Goal: Find specific fact: Find specific fact

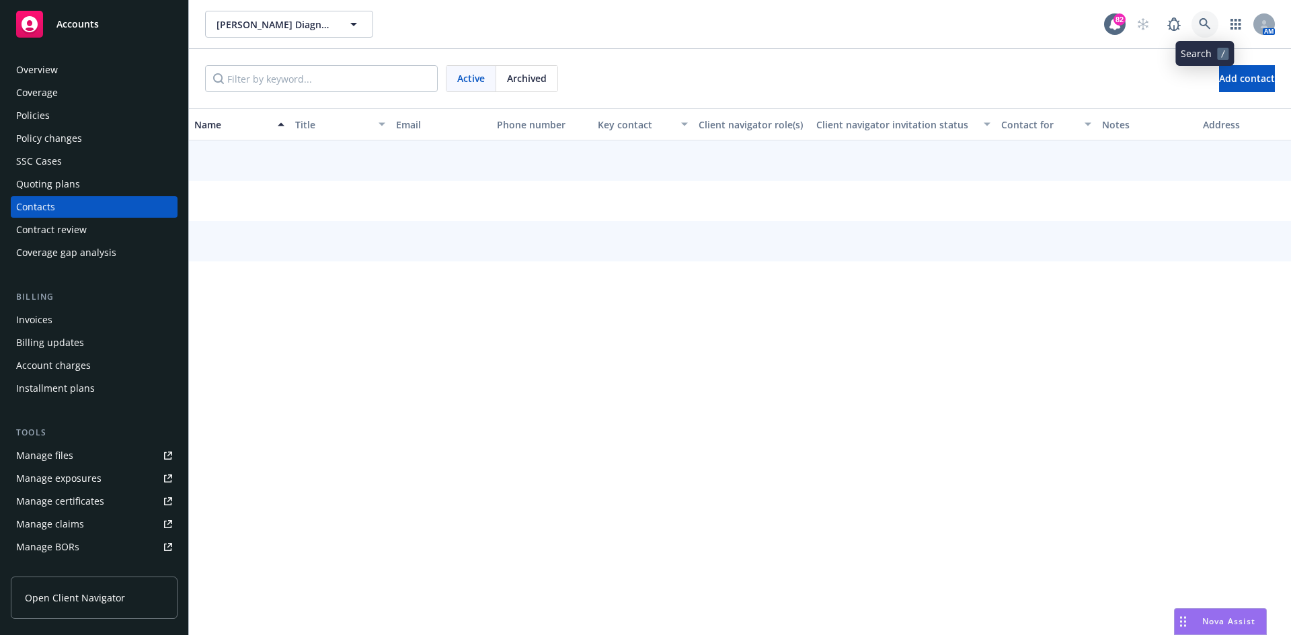
click at [1208, 17] on link at bounding box center [1205, 24] width 27 height 27
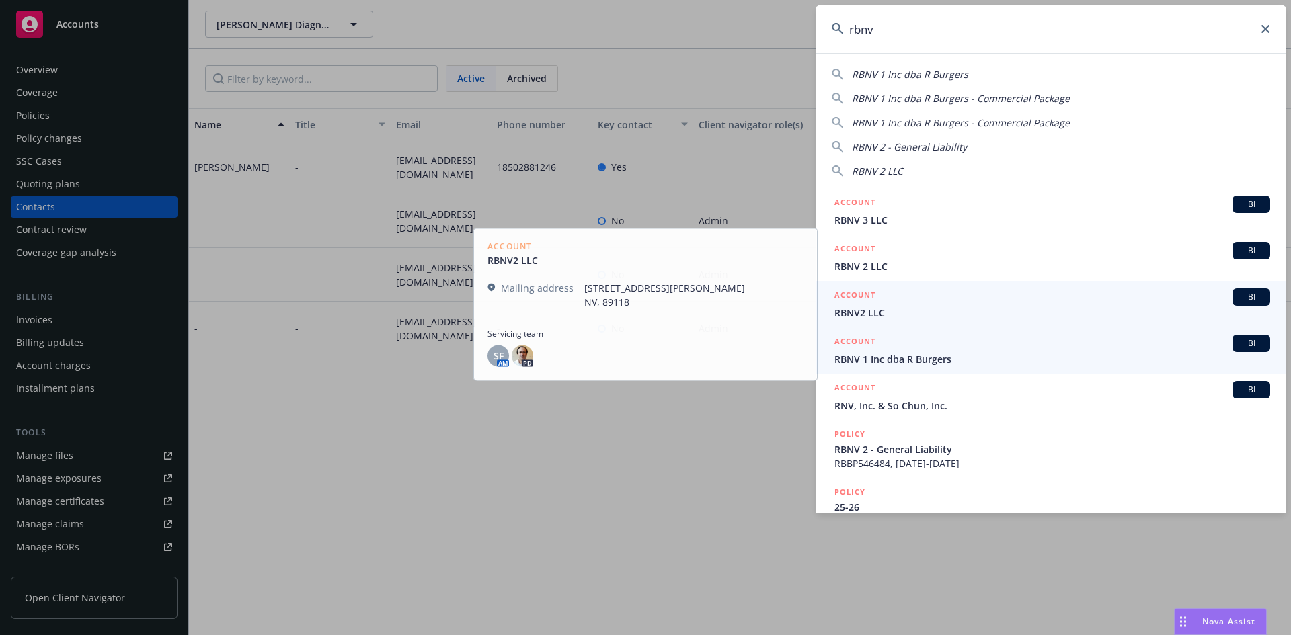
type input "rbnv"
click at [862, 341] on h5 "ACCOUNT" at bounding box center [855, 343] width 41 height 16
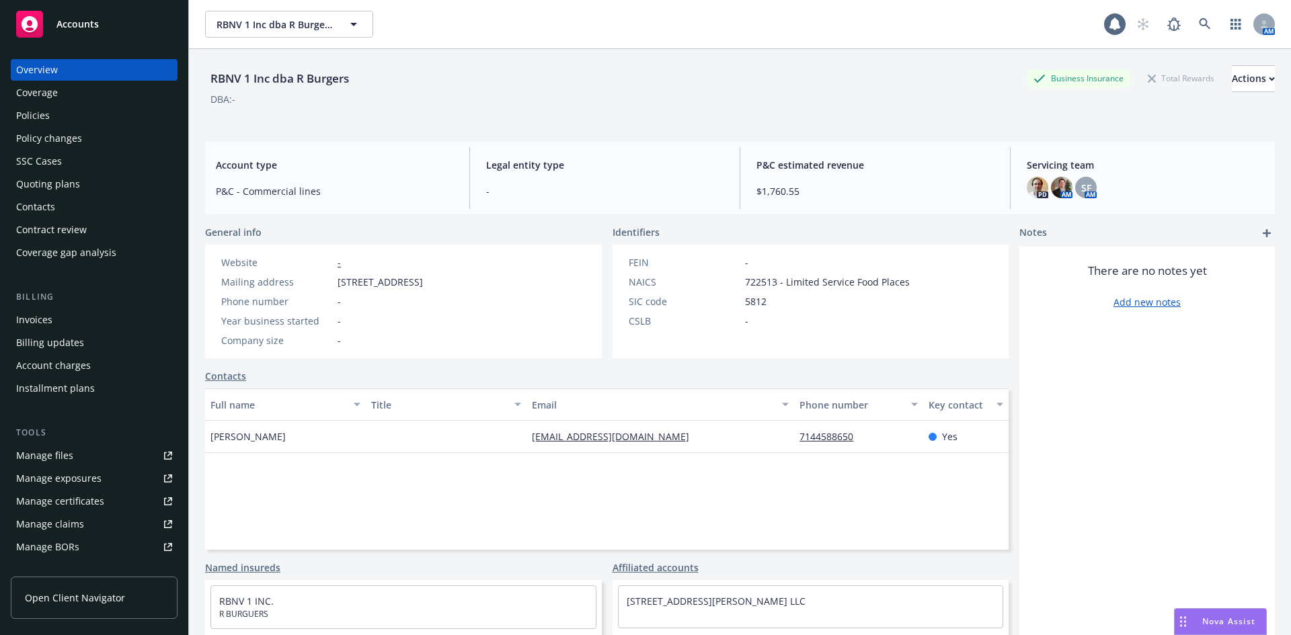
click at [62, 118] on div "Policies" at bounding box center [94, 116] width 156 height 22
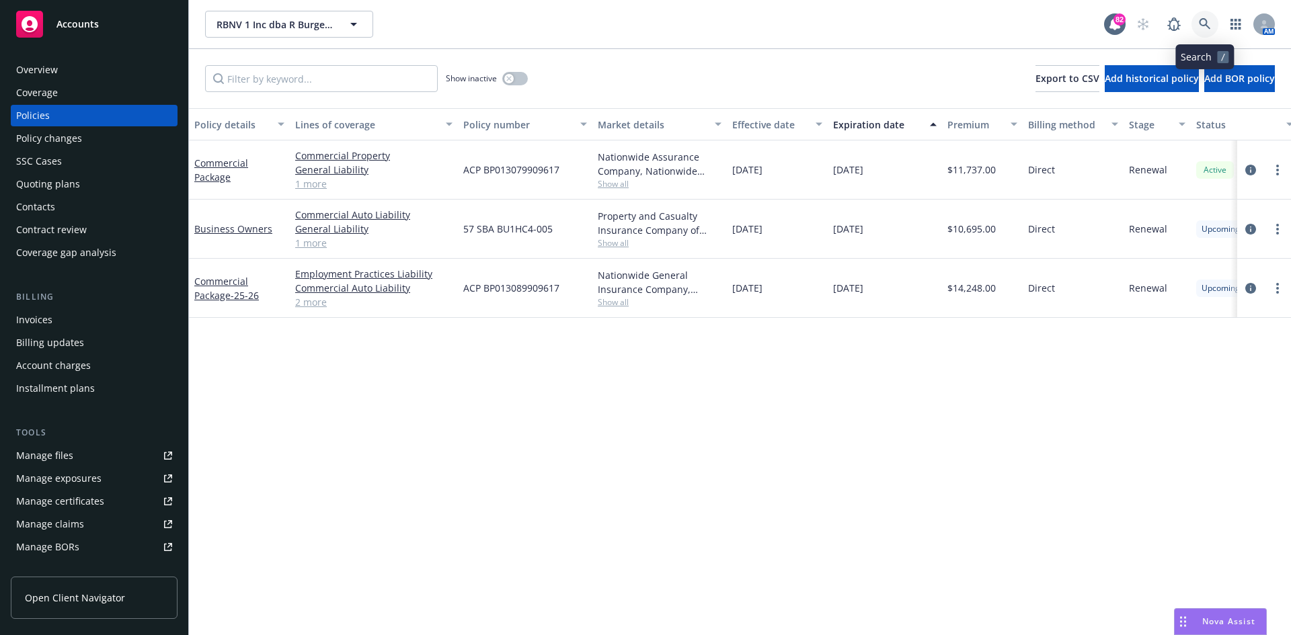
click at [1198, 22] on link at bounding box center [1205, 24] width 27 height 27
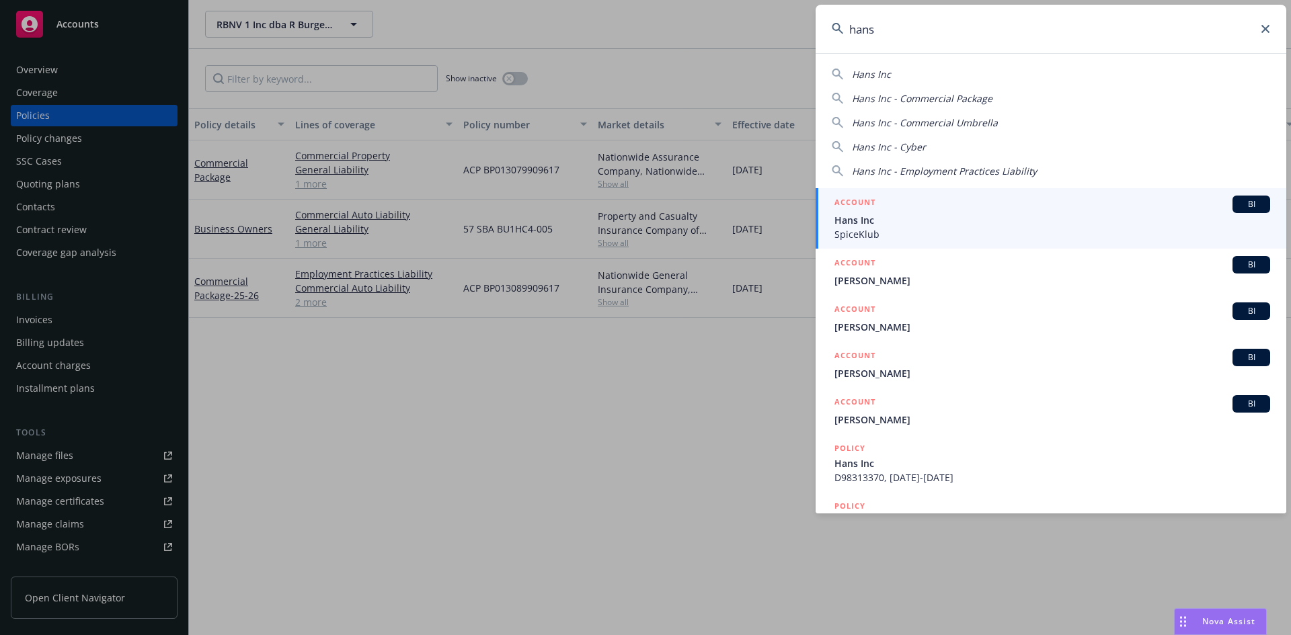
drag, startPoint x: 853, startPoint y: 23, endPoint x: 774, endPoint y: 24, distance: 78.7
click at [774, 24] on div "[PERSON_NAME] Inc [PERSON_NAME] Inc - Commercial Package Hans Inc - Commercial …" at bounding box center [645, 317] width 1291 height 635
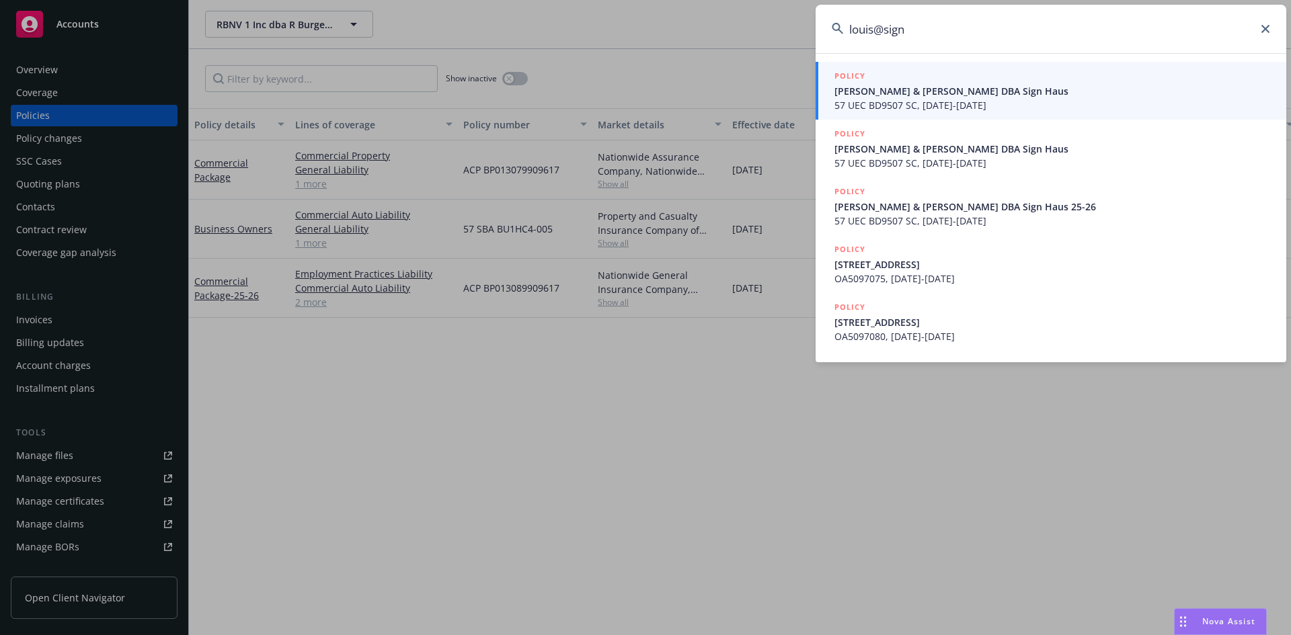
type input "louis@sign"
click at [848, 72] on h5 "POLICY" at bounding box center [850, 75] width 31 height 13
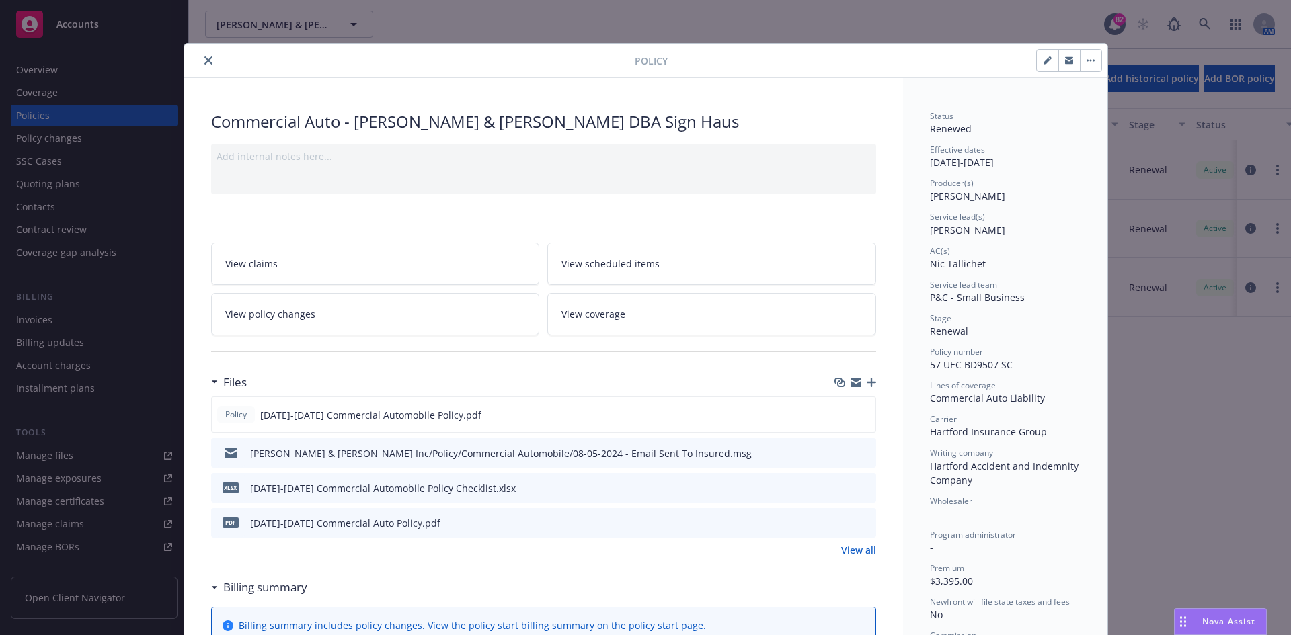
click at [65, 87] on div "Policy Commercial Auto - [PERSON_NAME] & [PERSON_NAME] DBA Sign Haus Add intern…" at bounding box center [645, 317] width 1291 height 635
click at [65, 76] on div "Policy Commercial Auto - [PERSON_NAME] & [PERSON_NAME] DBA Sign Haus Add intern…" at bounding box center [645, 317] width 1291 height 635
click at [204, 58] on icon "close" at bounding box center [208, 60] width 8 height 8
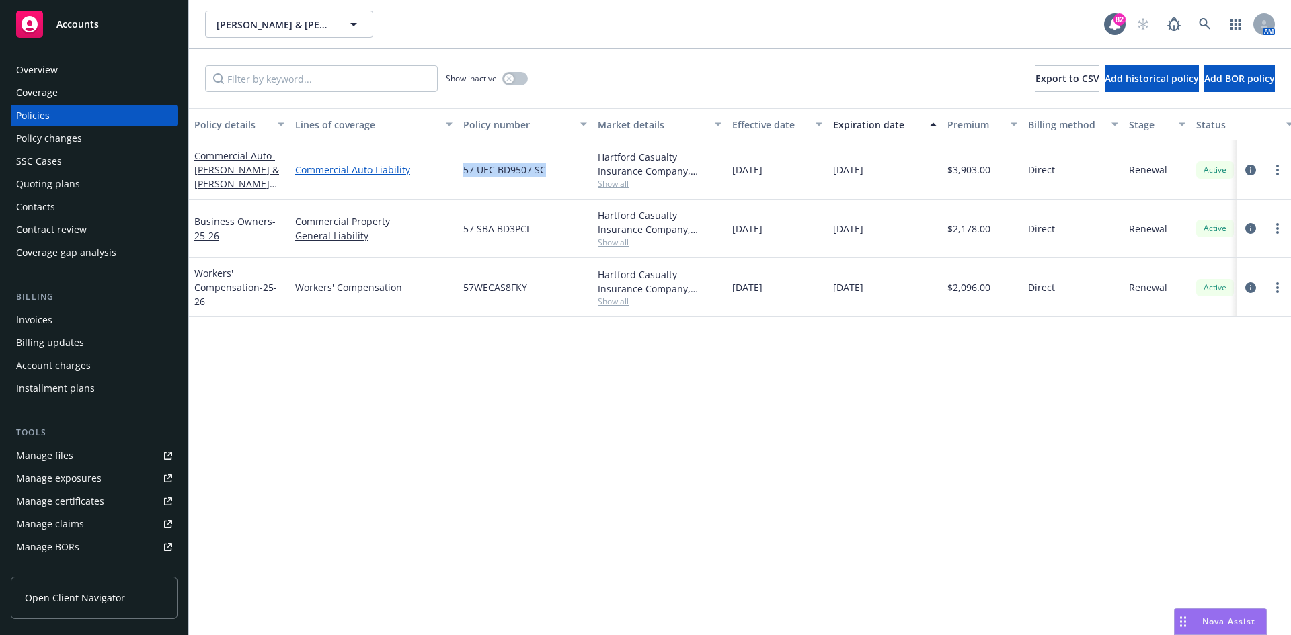
drag, startPoint x: 561, startPoint y: 173, endPoint x: 438, endPoint y: 171, distance: 123.1
click at [438, 171] on div "Commercial Auto - Han K & [PERSON_NAME] DBA Sign Haus 25-26 Commercial Auto Lia…" at bounding box center [838, 170] width 1298 height 59
copy div "57 UEC BD9507 SC"
click at [62, 65] on div "Overview" at bounding box center [94, 70] width 156 height 22
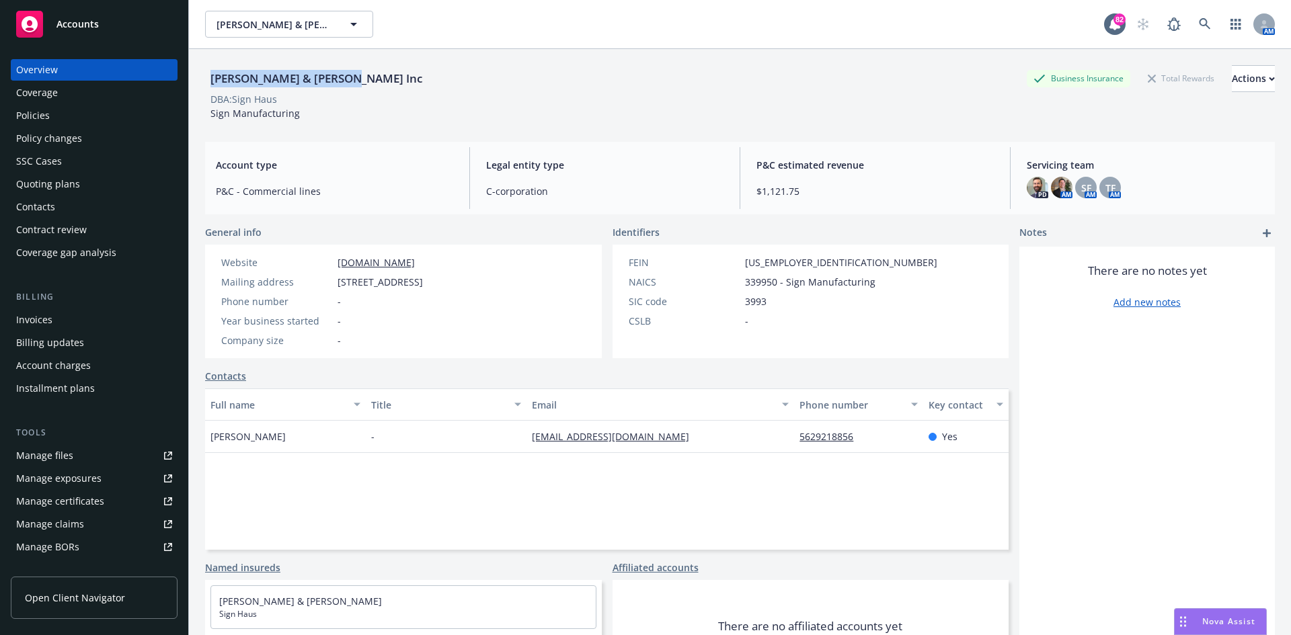
drag, startPoint x: 342, startPoint y: 79, endPoint x: 202, endPoint y: 81, distance: 139.2
click at [202, 81] on div "[PERSON_NAME] & [PERSON_NAME] Inc Business Insurance Total Rewards Actions DBA:…" at bounding box center [740, 366] width 1102 height 635
copy div "[PERSON_NAME] & [PERSON_NAME] Inc"
click at [59, 111] on div "Policies" at bounding box center [94, 116] width 156 height 22
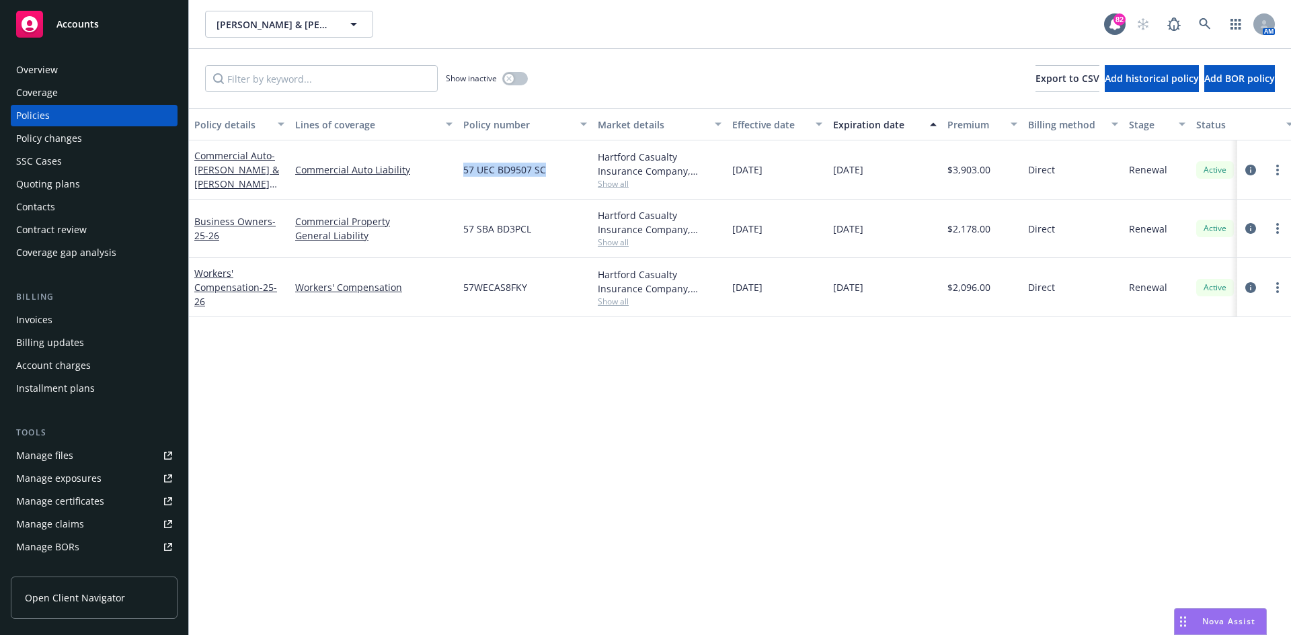
drag, startPoint x: 558, startPoint y: 169, endPoint x: 456, endPoint y: 171, distance: 102.2
click at [456, 171] on div "Commercial Auto - Han K & [PERSON_NAME] DBA Sign Haus 25-26 Commercial Auto Lia…" at bounding box center [838, 170] width 1298 height 59
copy div "57 UEC BD9507 SC"
